Goal: Information Seeking & Learning: Understand process/instructions

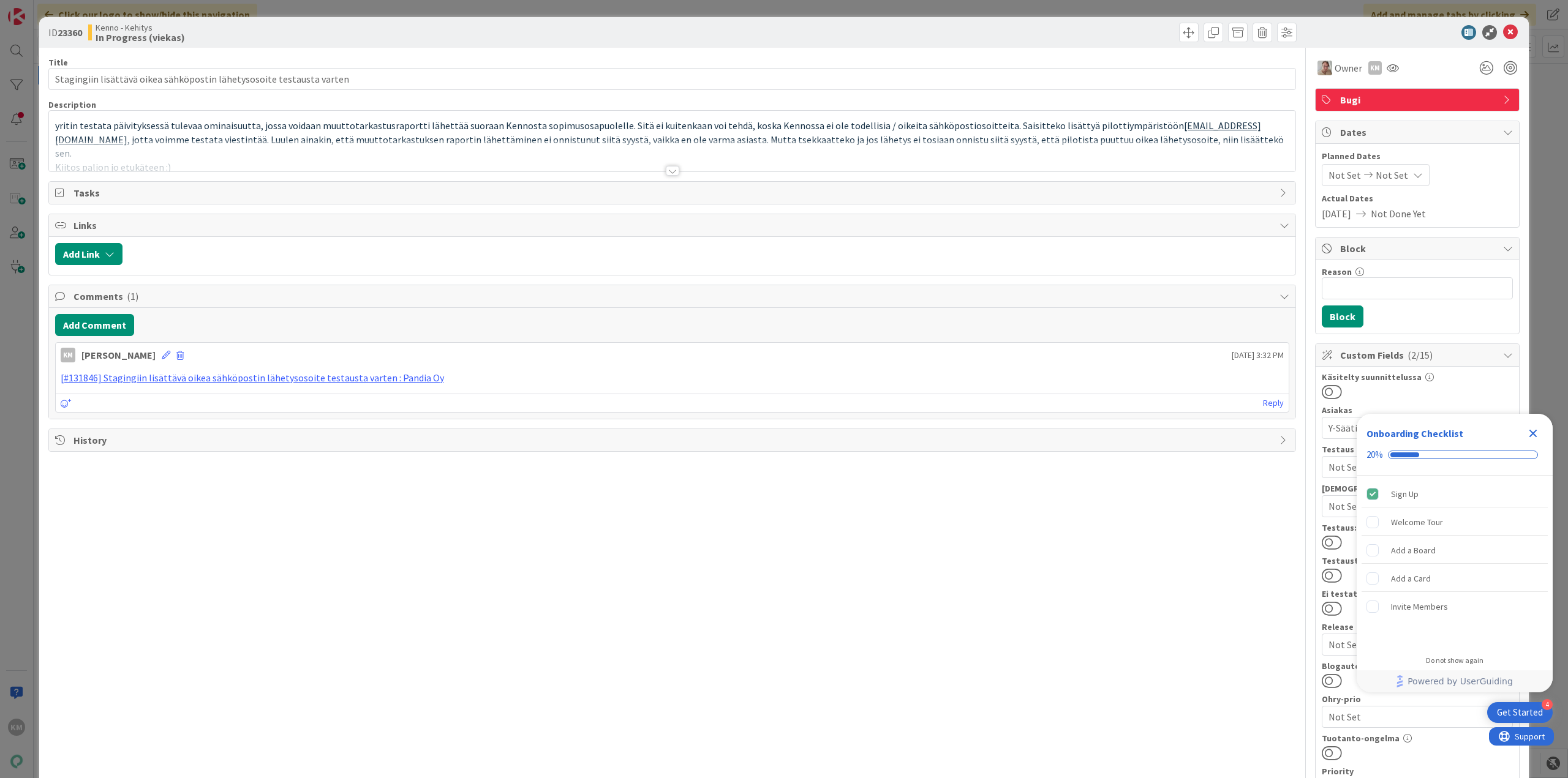
click at [667, 171] on div at bounding box center [672, 171] width 13 height 10
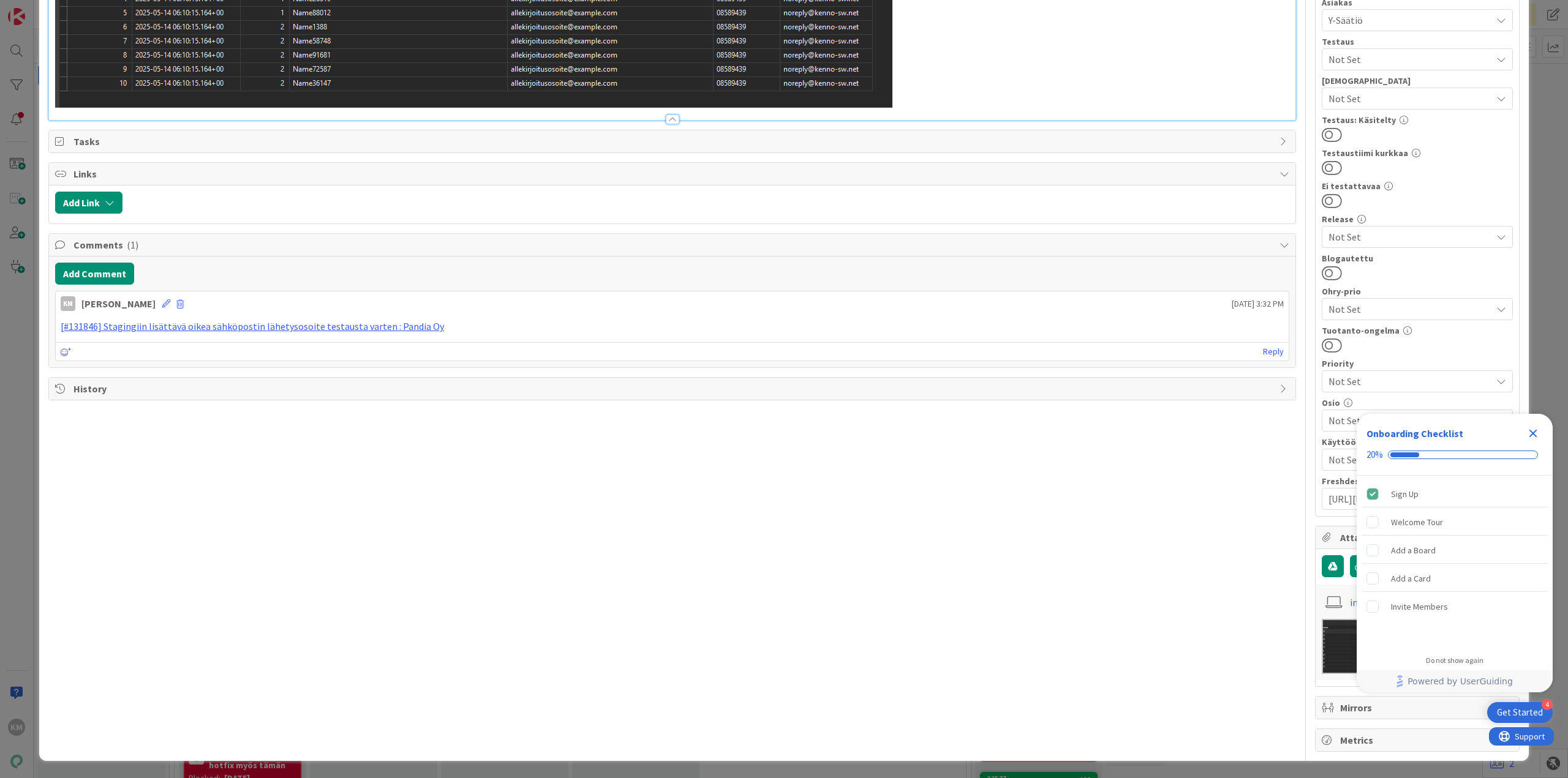
scroll to position [1163, 0]
drag, startPoint x: 524, startPoint y: 474, endPoint x: 116, endPoint y: 477, distance: 408.0
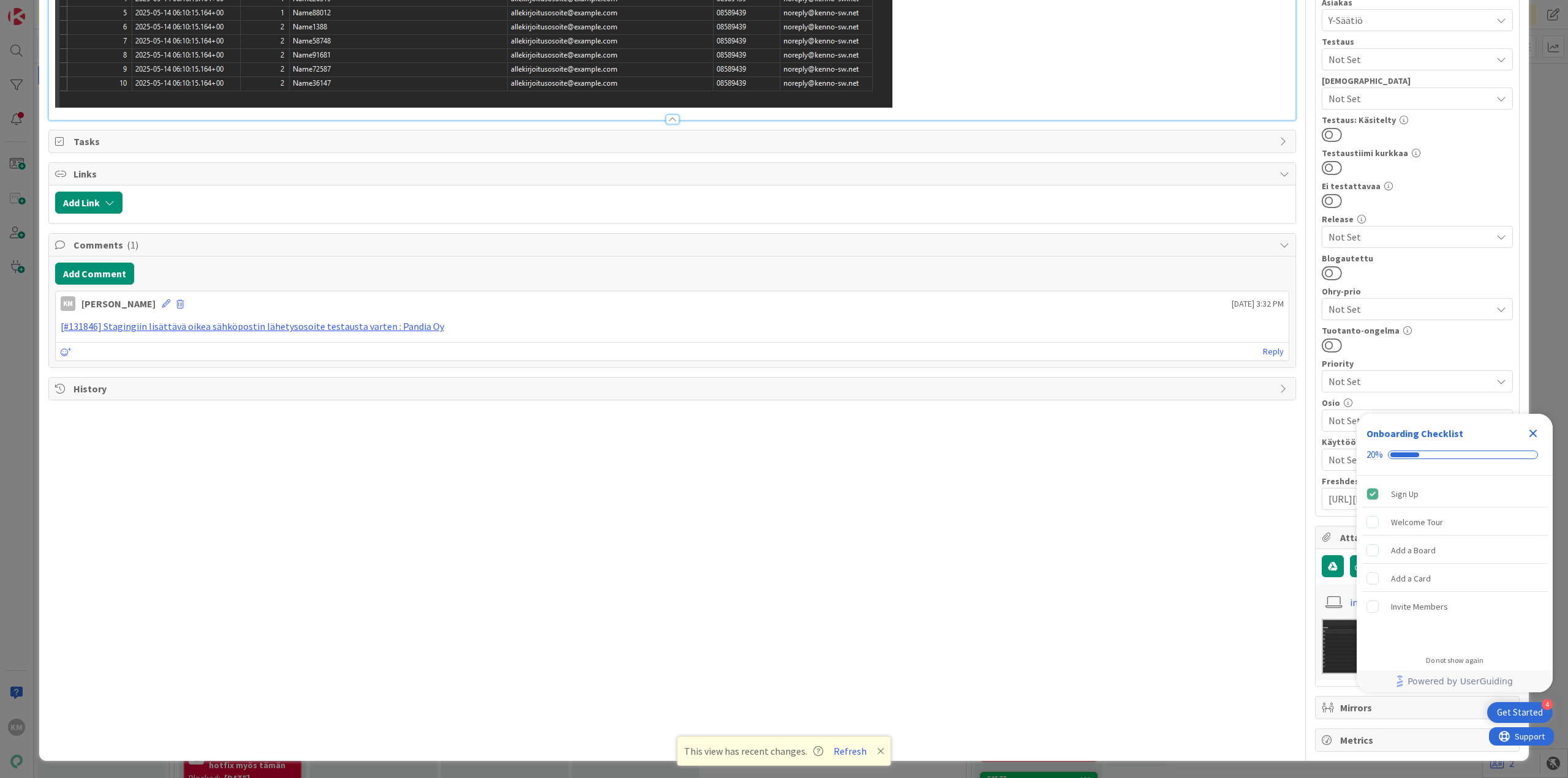
drag, startPoint x: 526, startPoint y: 471, endPoint x: 533, endPoint y: 470, distance: 7.1
click at [323, 332] on link "[#131846] Stagingiin lisättävä oikea sähköpostin lähetysosoite testausta varten…" at bounding box center [252, 326] width 383 height 12
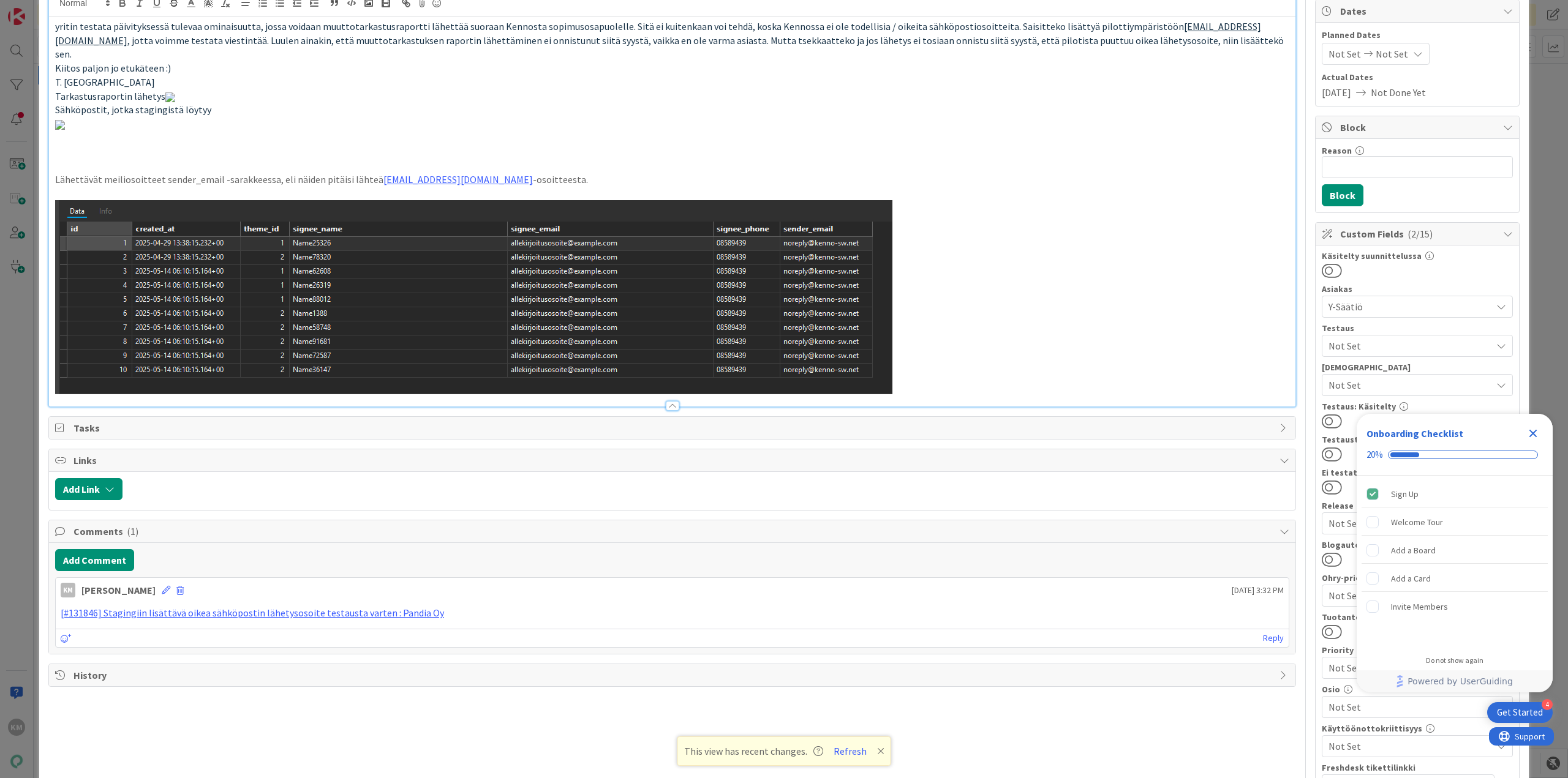
scroll to position [0, 0]
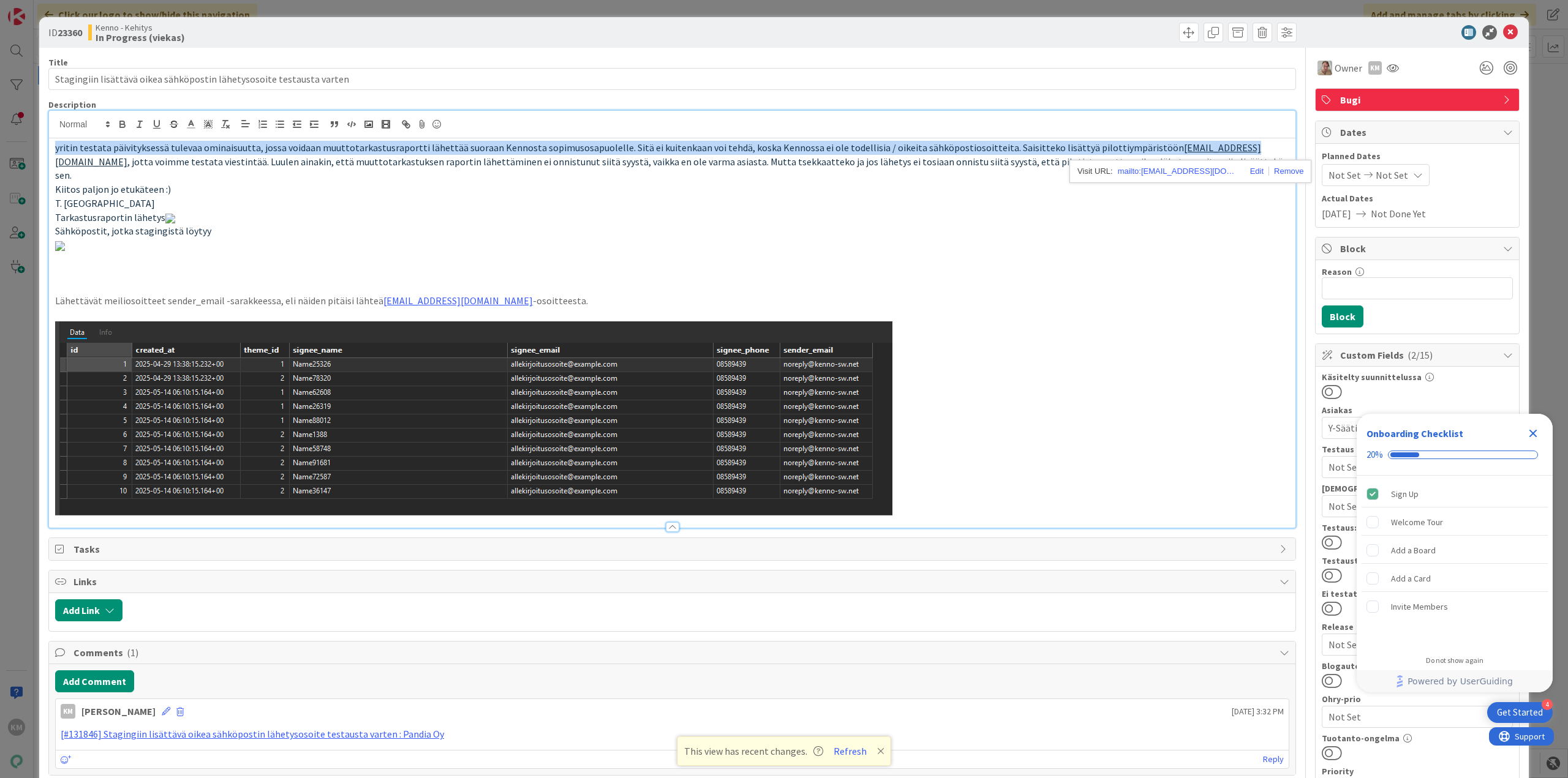
drag, startPoint x: 1134, startPoint y: 151, endPoint x: 1206, endPoint y: 147, distance: 72.1
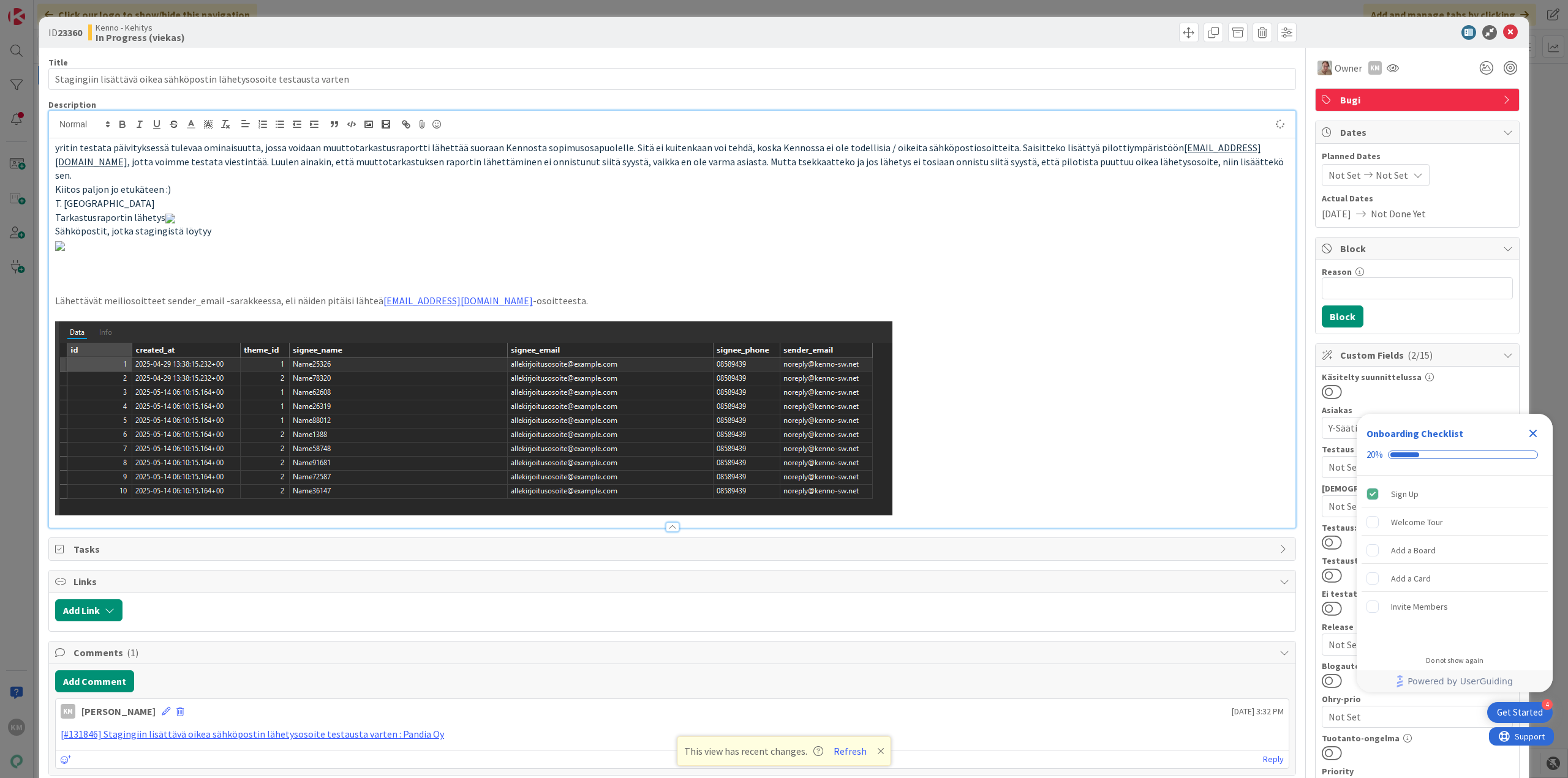
click at [1168, 183] on p "Kiitos paljon jo etukäteen :)" at bounding box center [672, 190] width 1234 height 14
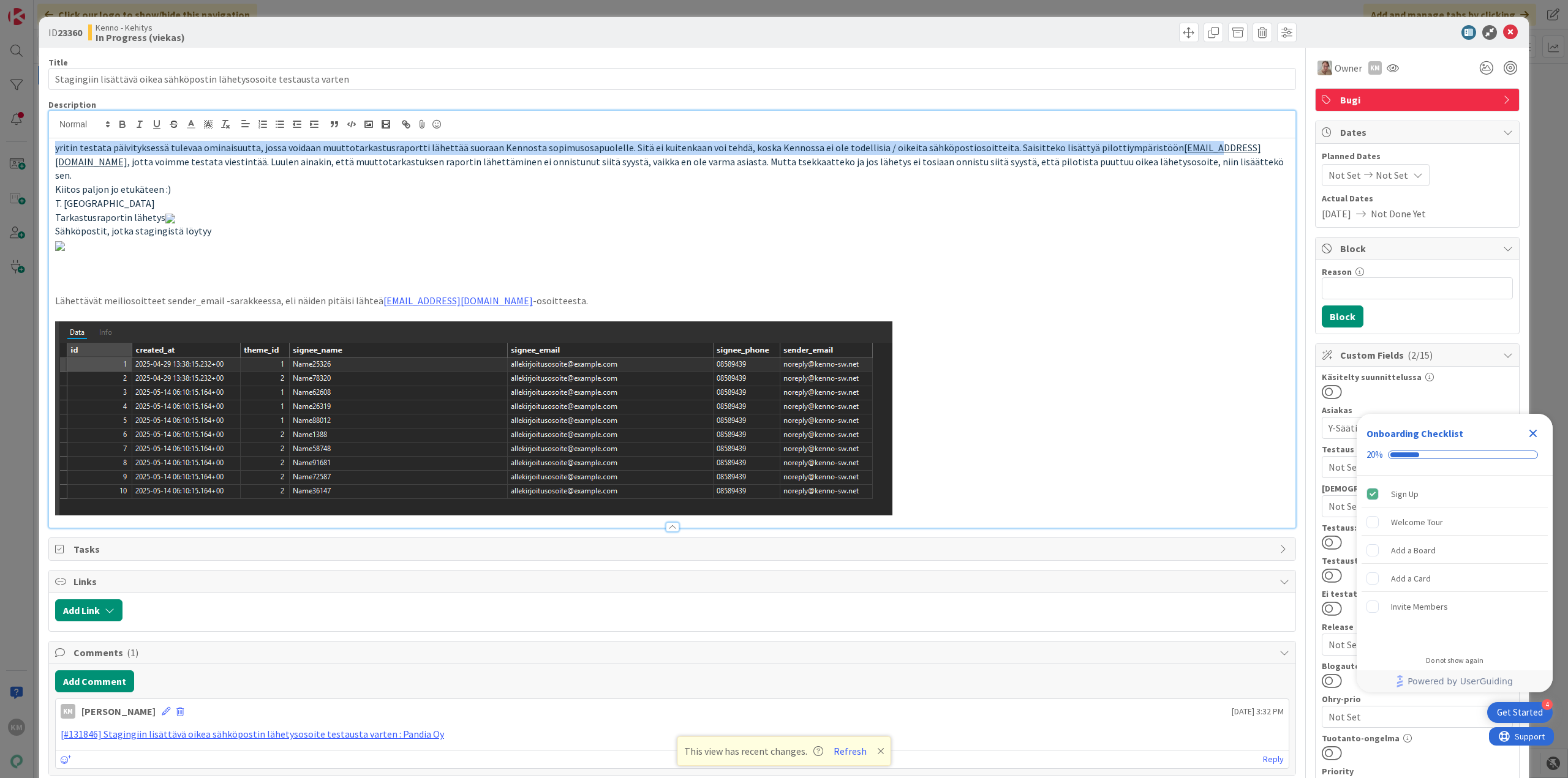
drag, startPoint x: 1218, startPoint y: 144, endPoint x: 1179, endPoint y: 149, distance: 39.3
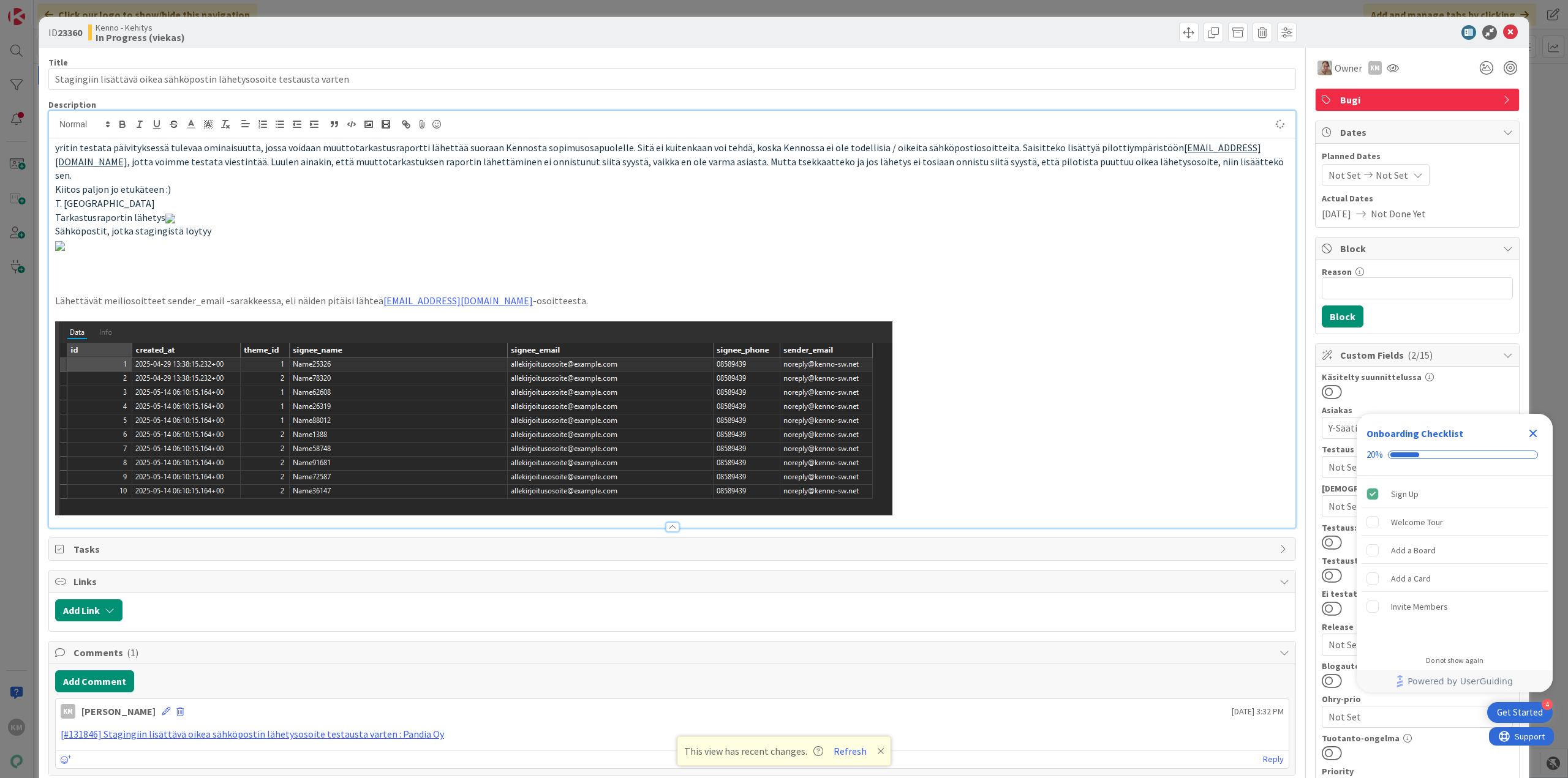
click at [1181, 183] on p "Kiitos paljon jo etukäteen :)" at bounding box center [672, 190] width 1234 height 14
drag, startPoint x: 1214, startPoint y: 145, endPoint x: 1208, endPoint y: 150, distance: 7.8
click at [1214, 155] on span ", jotta voimme testata viestintää. Luulen ainakin, että muuttotarkastuksen rapo…" at bounding box center [670, 169] width 1231 height 27
click at [1172, 146] on link "[EMAIL_ADDRESS][DOMAIN_NAME]" at bounding box center [658, 155] width 1206 height 27
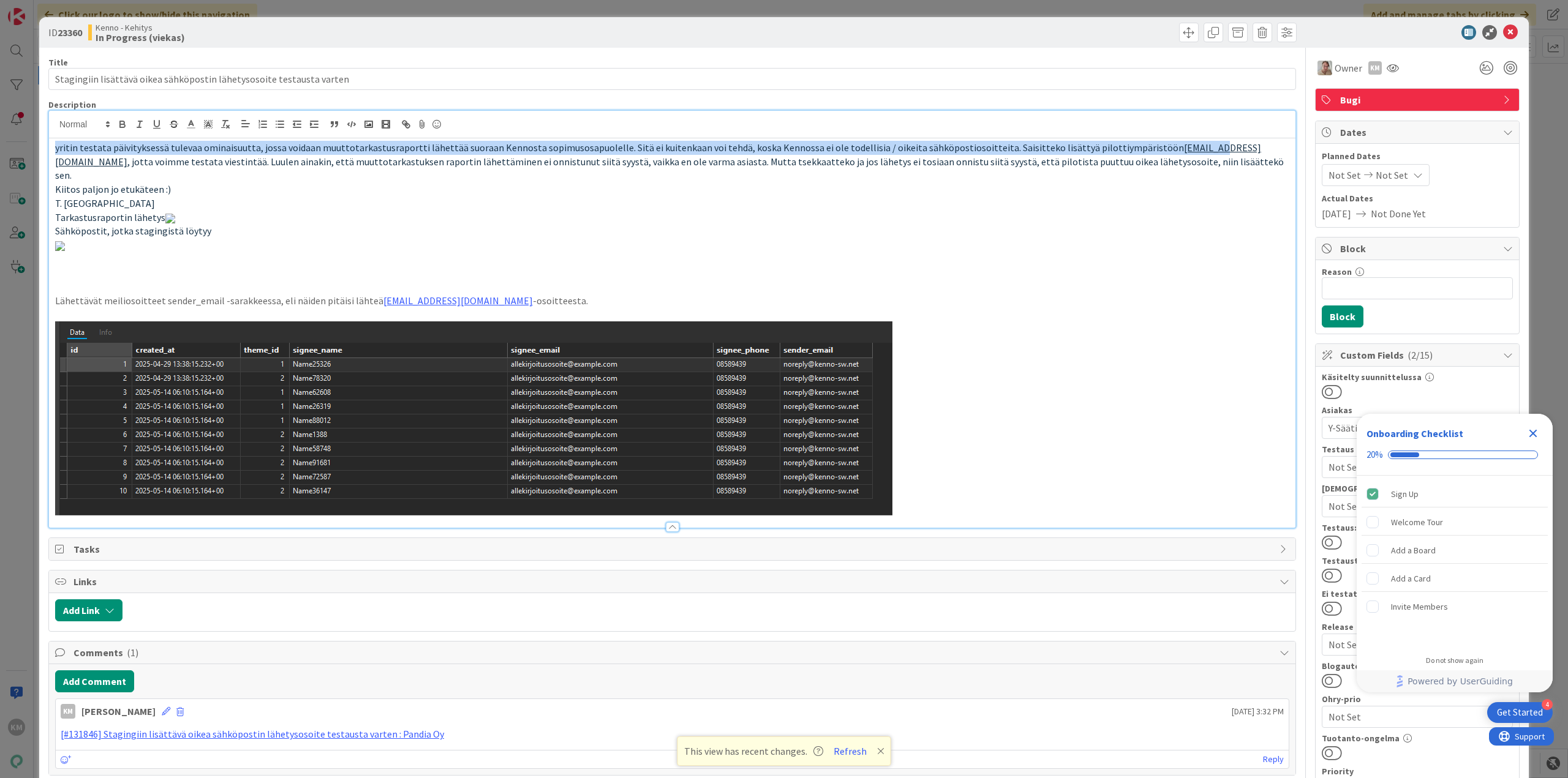
drag, startPoint x: 1171, startPoint y: 172, endPoint x: 1179, endPoint y: 153, distance: 20.6
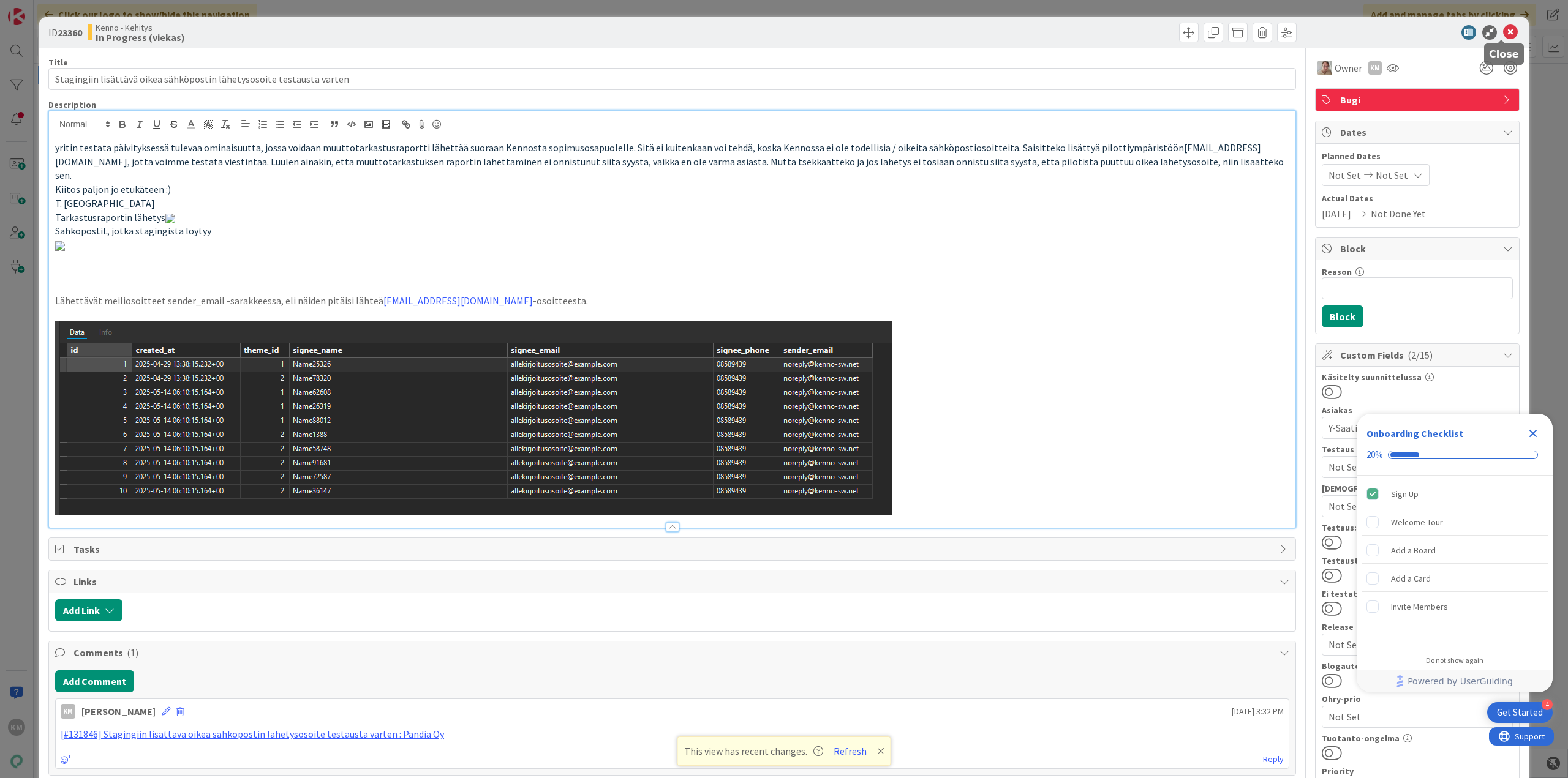
click at [1503, 31] on icon at bounding box center [1510, 32] width 15 height 15
